Goal: Register for event/course

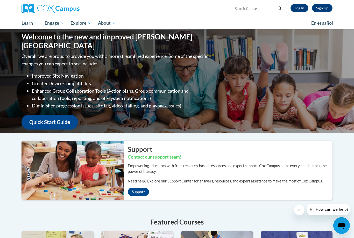
click at [300, 9] on link "Log In" at bounding box center [300, 8] width 18 height 8
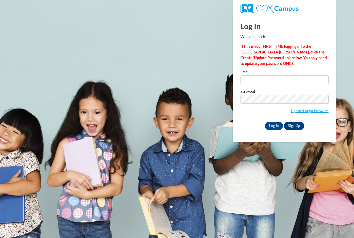
click at [264, 80] on input "Email" at bounding box center [285, 79] width 88 height 9
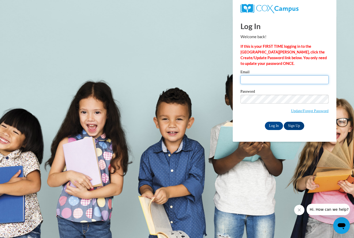
type input "cfalli4761@ung.edu"
click at [274, 125] on input "Log In" at bounding box center [274, 126] width 18 height 8
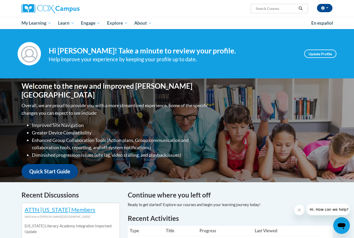
click at [271, 11] on input "Search..." at bounding box center [275, 8] width 41 height 6
type input "Phonics"
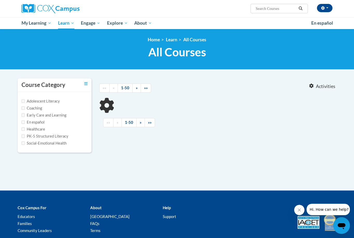
type input "Phonics"
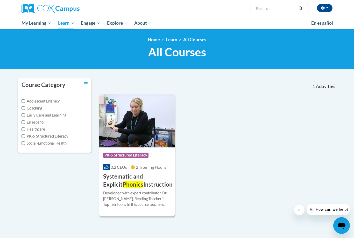
click at [136, 178] on h3 "Systematic and Explicit Phonics Instruction" at bounding box center [137, 180] width 69 height 16
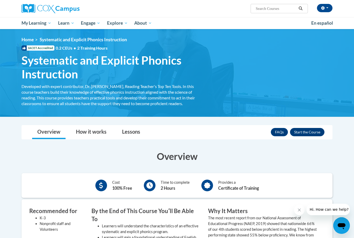
click at [318, 132] on button "Enroll" at bounding box center [307, 132] width 34 height 8
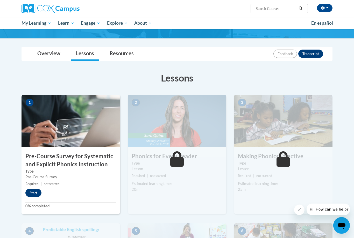
scroll to position [41, 0]
click at [34, 194] on button "Start" at bounding box center [33, 192] width 16 height 8
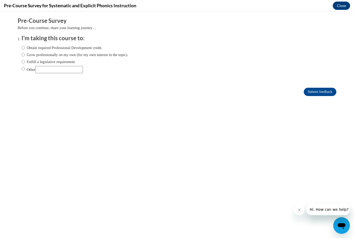
scroll to position [0, 0]
click at [60, 69] on input "Other" at bounding box center [59, 69] width 48 height 7
type input "Required for class"
click at [23, 68] on input "Other" at bounding box center [23, 69] width 3 height 6
radio input "true"
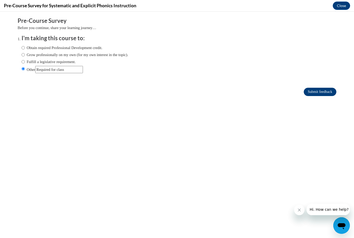
click at [320, 94] on input "Submit feedback" at bounding box center [320, 92] width 33 height 8
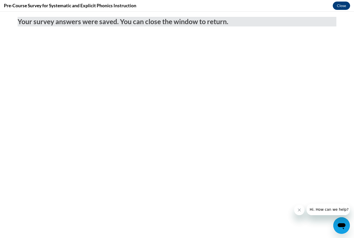
click at [340, 7] on button "Close" at bounding box center [341, 6] width 17 height 8
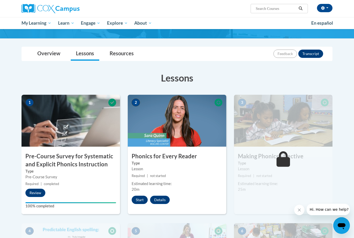
click at [135, 198] on button "Start" at bounding box center [140, 199] width 16 height 8
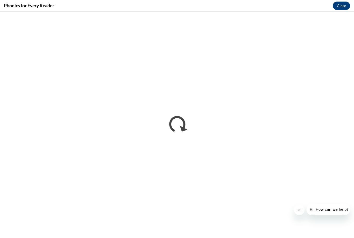
scroll to position [57, 0]
